Goal: Check status: Check status

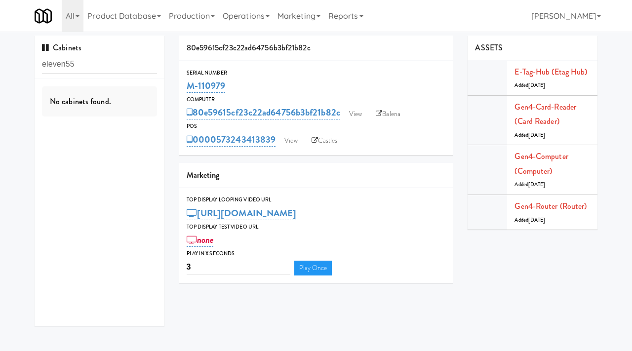
type input "eleven55"
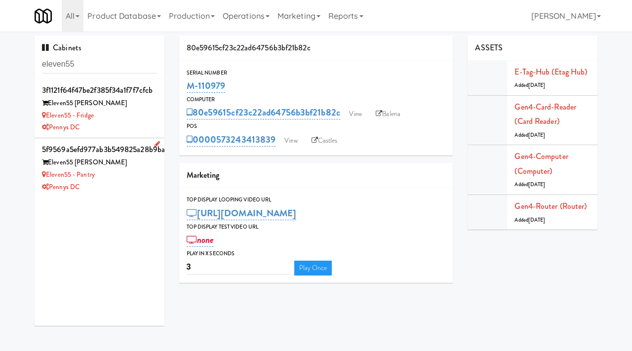
click at [131, 183] on div "Pennys DC" at bounding box center [99, 187] width 115 height 12
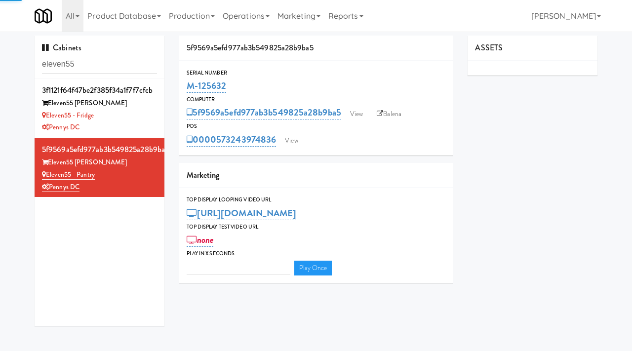
type input "3"
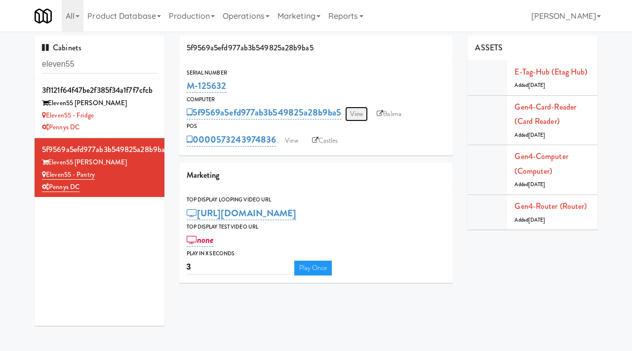
click at [354, 115] on link "View" at bounding box center [356, 114] width 23 height 15
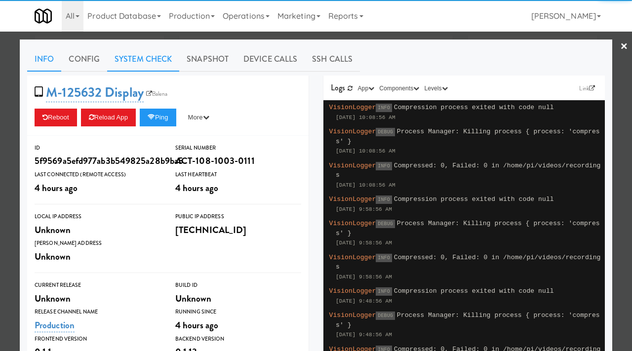
click at [152, 58] on link "System Check" at bounding box center [143, 59] width 72 height 25
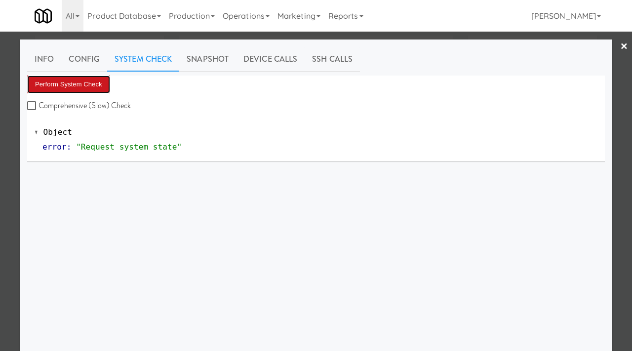
click at [85, 81] on button "Perform System Check" at bounding box center [68, 85] width 83 height 18
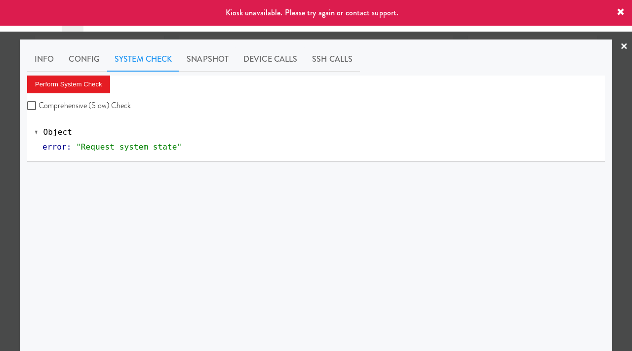
click at [0, 161] on div at bounding box center [316, 175] width 632 height 351
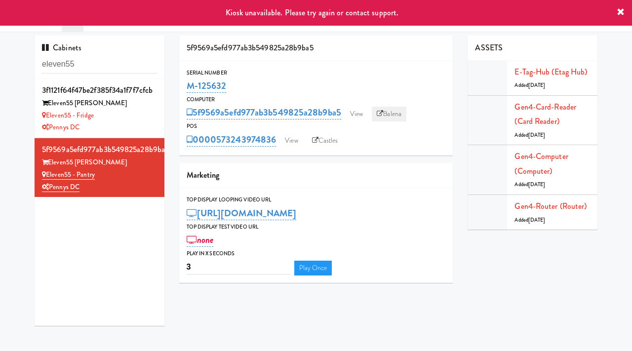
click at [406, 112] on link "Balena" at bounding box center [389, 114] width 35 height 15
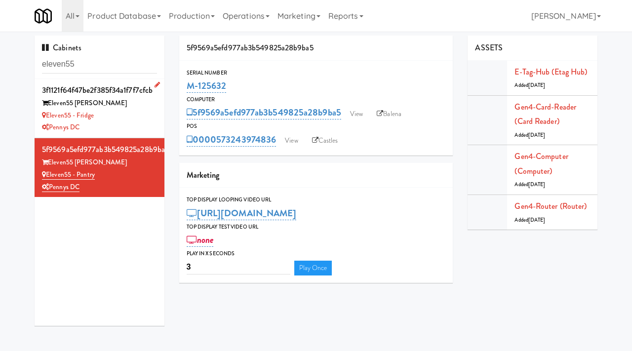
click at [140, 122] on div "Pennys DC" at bounding box center [99, 127] width 115 height 12
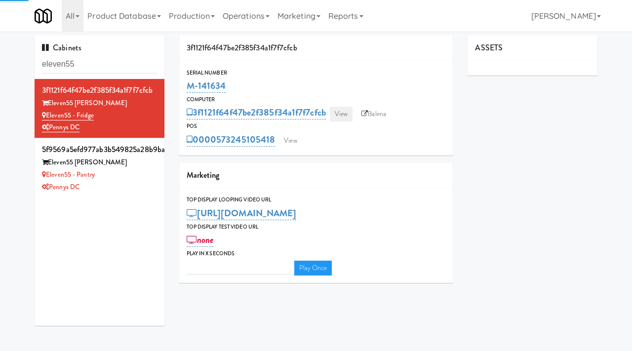
type input "3"
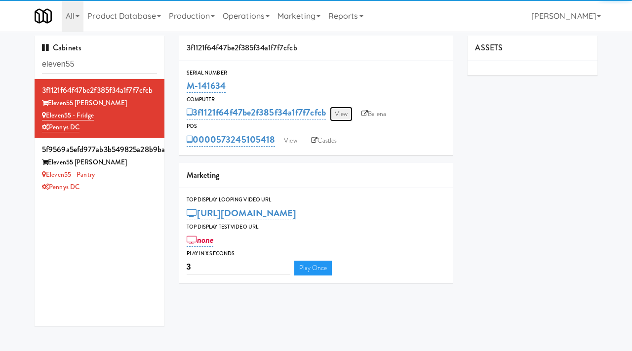
click at [341, 120] on link "View" at bounding box center [341, 114] width 23 height 15
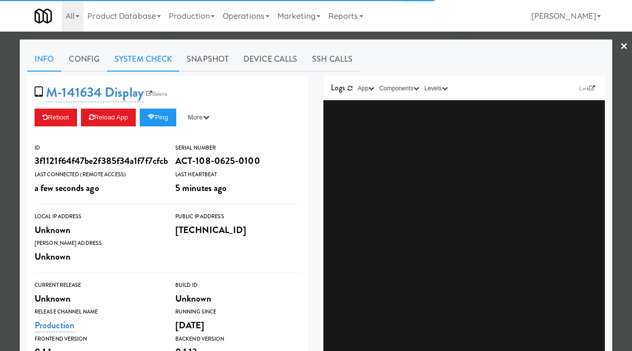
click at [157, 56] on link "System Check" at bounding box center [143, 59] width 72 height 25
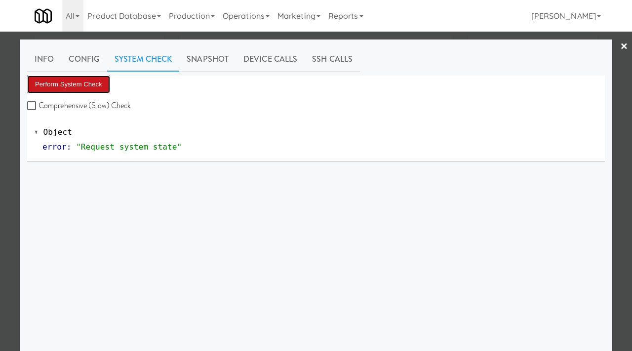
click at [78, 80] on button "Perform System Check" at bounding box center [68, 85] width 83 height 18
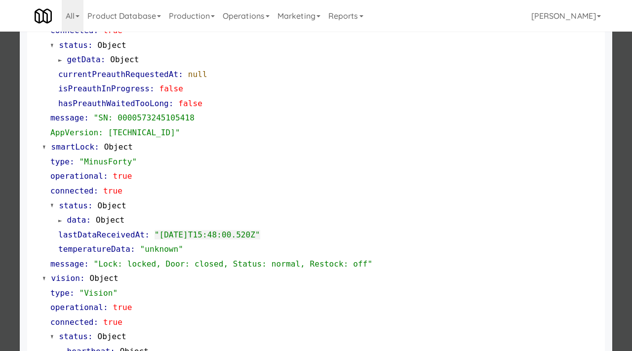
scroll to position [166, 0]
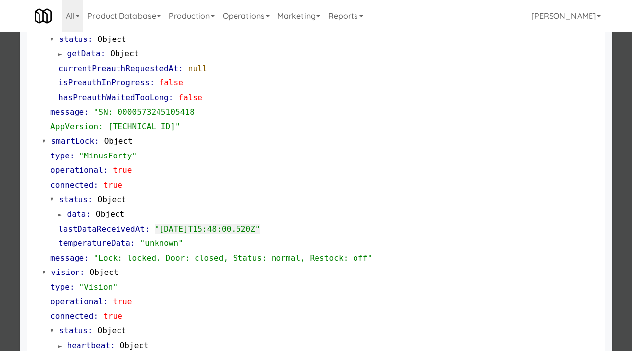
click at [3, 72] on div at bounding box center [316, 175] width 632 height 351
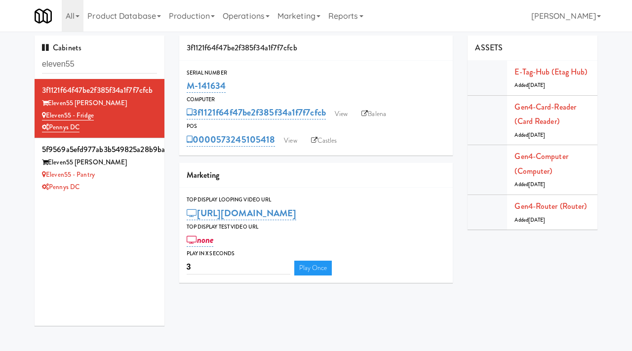
click at [236, 85] on div "M-141634" at bounding box center [316, 86] width 259 height 17
click at [131, 183] on div "Pennys DC" at bounding box center [99, 187] width 115 height 12
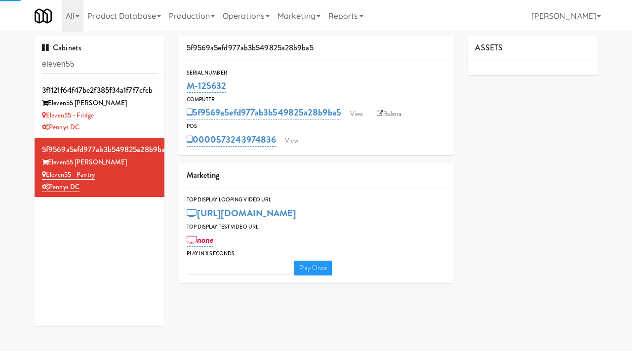
type input "3"
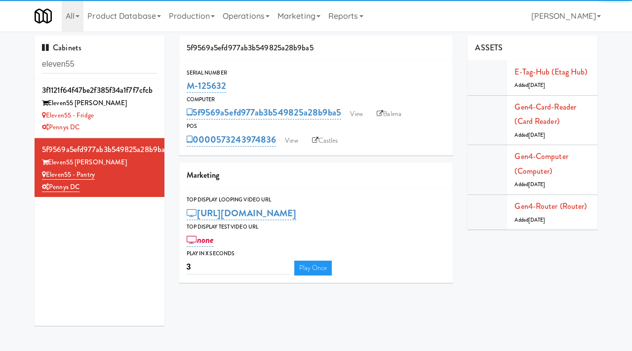
drag, startPoint x: 228, startPoint y: 83, endPoint x: 180, endPoint y: 84, distance: 47.4
click at [180, 84] on div "Serial Number M-125632" at bounding box center [316, 81] width 274 height 27
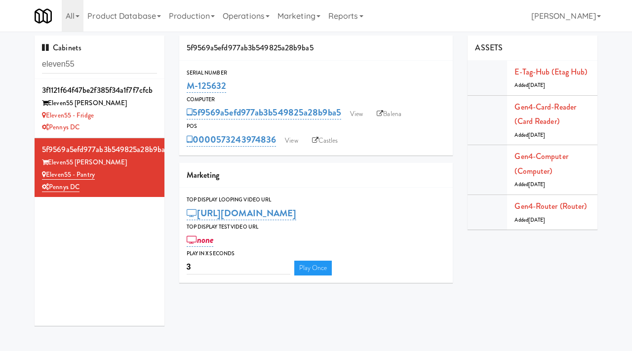
copy link "M-125632"
